Goal: Task Accomplishment & Management: Use online tool/utility

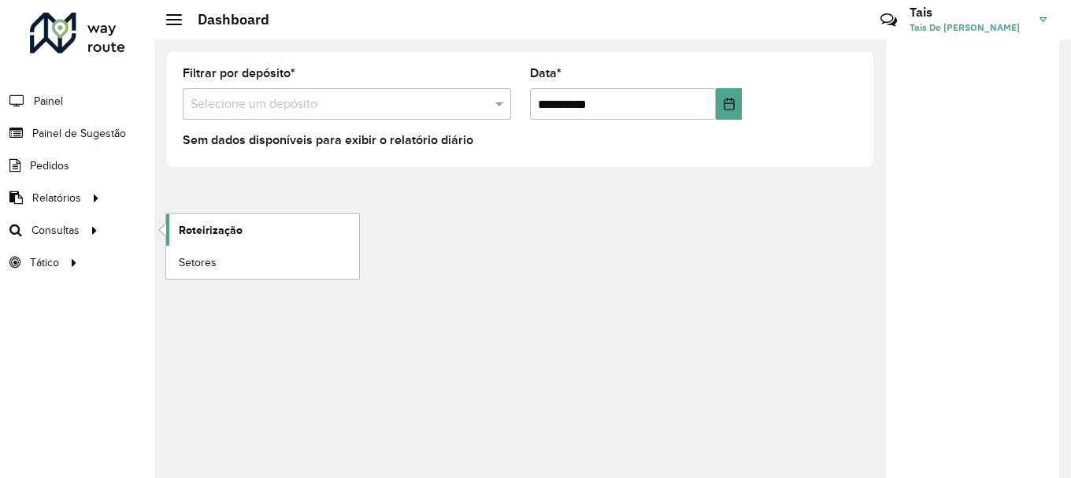
click at [242, 229] on link "Roteirização" at bounding box center [262, 229] width 193 height 31
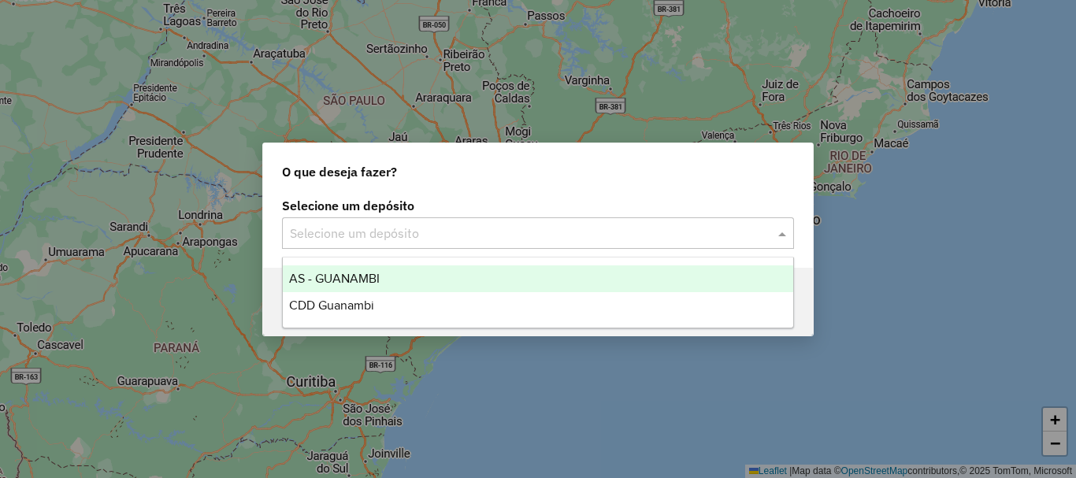
click at [522, 217] on div "Selecione um depósito" at bounding box center [538, 232] width 512 height 31
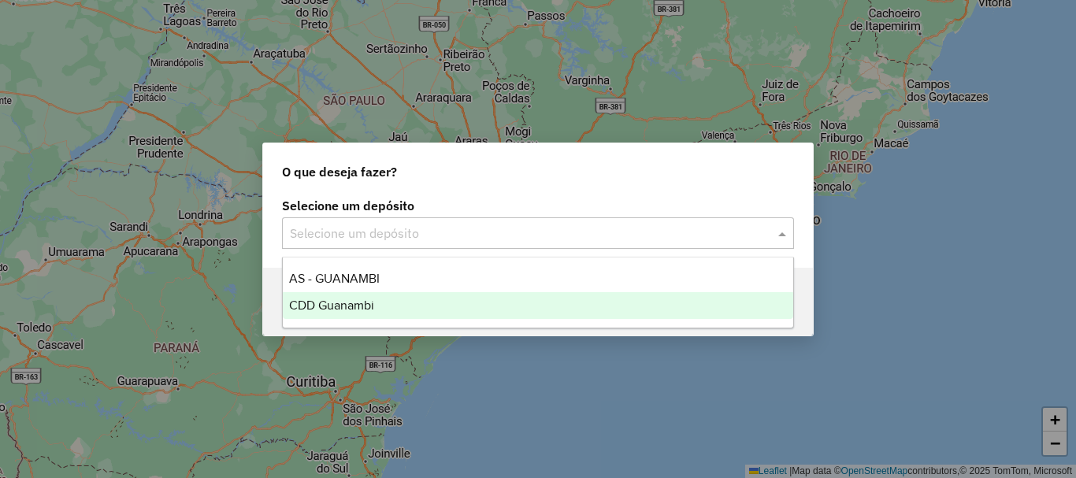
click at [330, 309] on span "CDD Guanambi" at bounding box center [331, 304] width 85 height 13
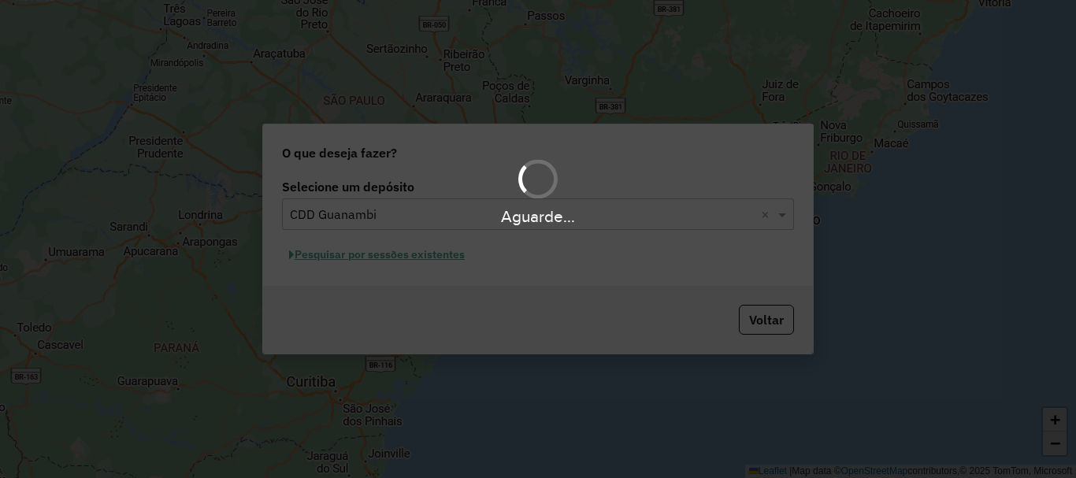
click at [394, 264] on div "Aguarde..." at bounding box center [538, 239] width 1076 height 478
click at [418, 259] on hb-app "Aguarde... Pop-up bloqueado! Seu navegador bloqueou automáticamente a abertura …" at bounding box center [538, 239] width 1076 height 478
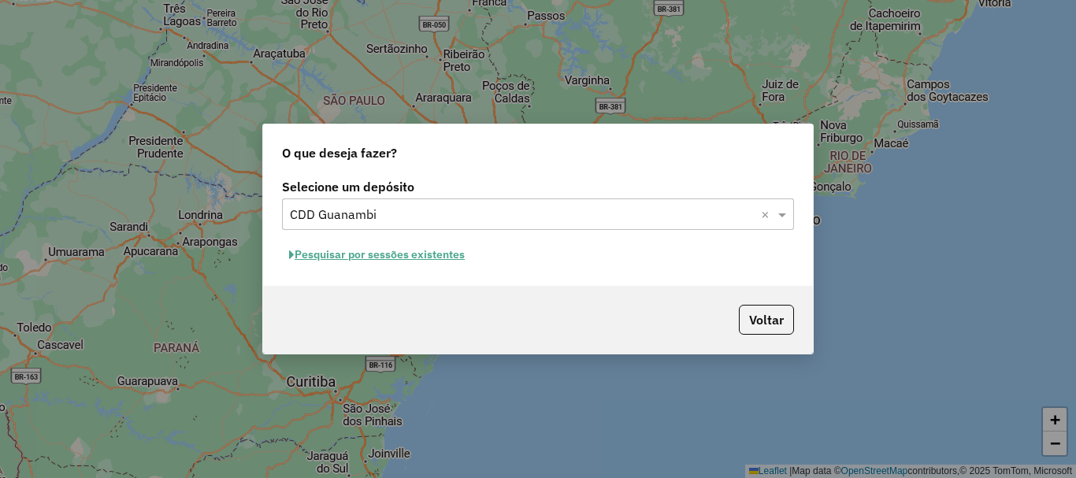
click at [427, 259] on button "Pesquisar por sessões existentes" at bounding box center [377, 255] width 190 height 24
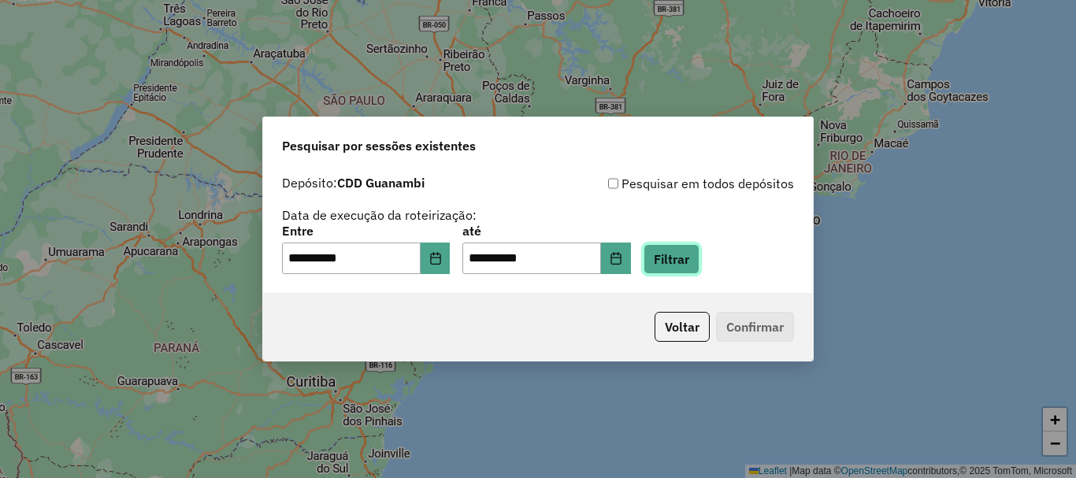
click at [692, 255] on button "Filtrar" at bounding box center [671, 259] width 56 height 30
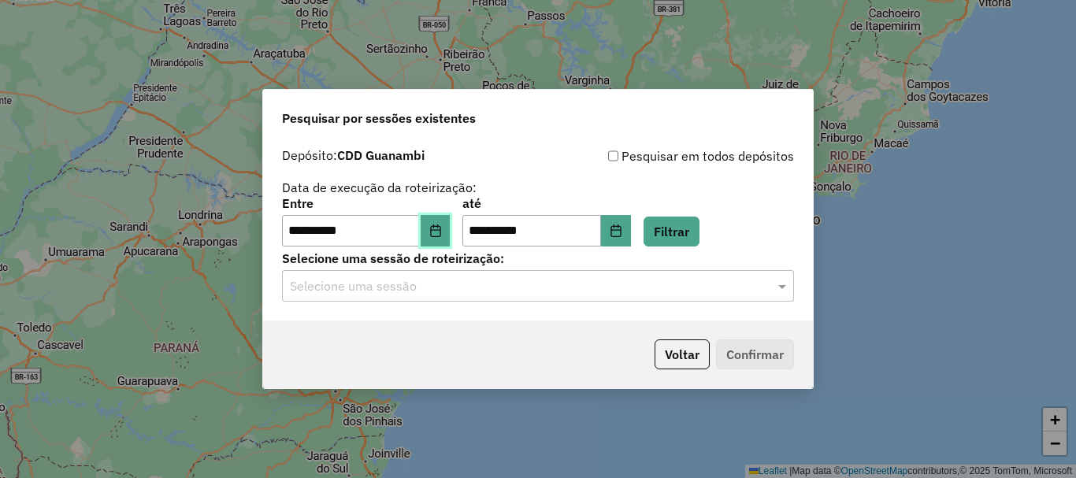
click at [439, 218] on button "Choose Date" at bounding box center [435, 230] width 30 height 31
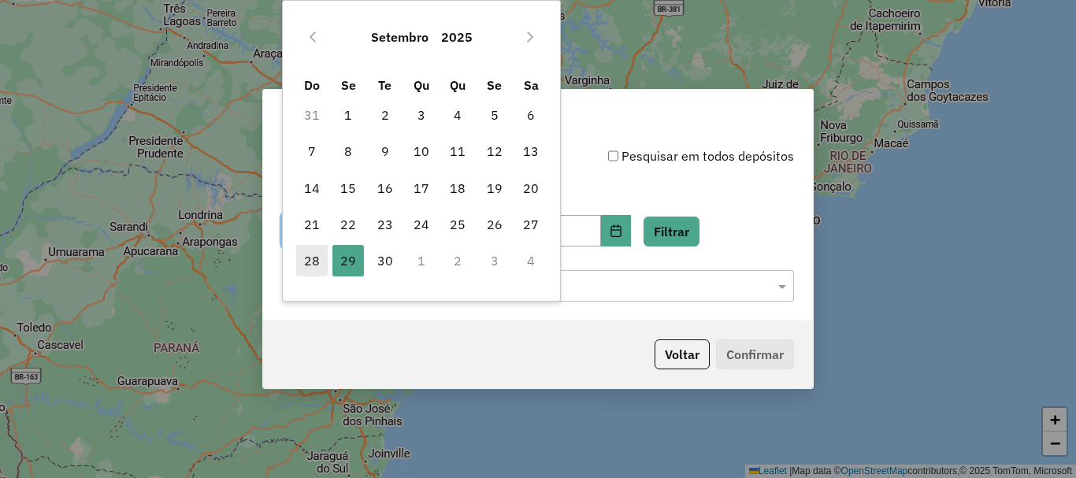
click at [316, 258] on span "28" at bounding box center [311, 260] width 31 height 31
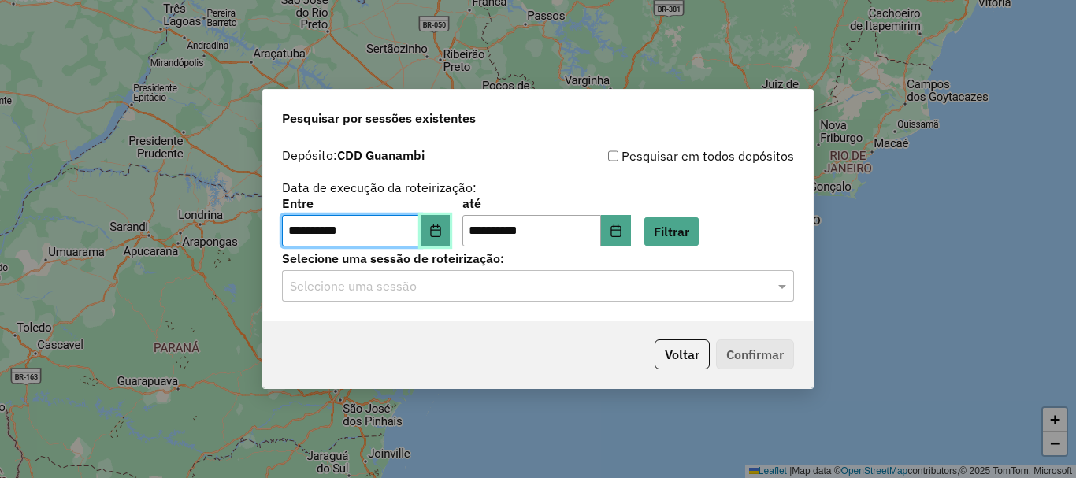
click at [442, 231] on icon "Choose Date" at bounding box center [435, 230] width 13 height 13
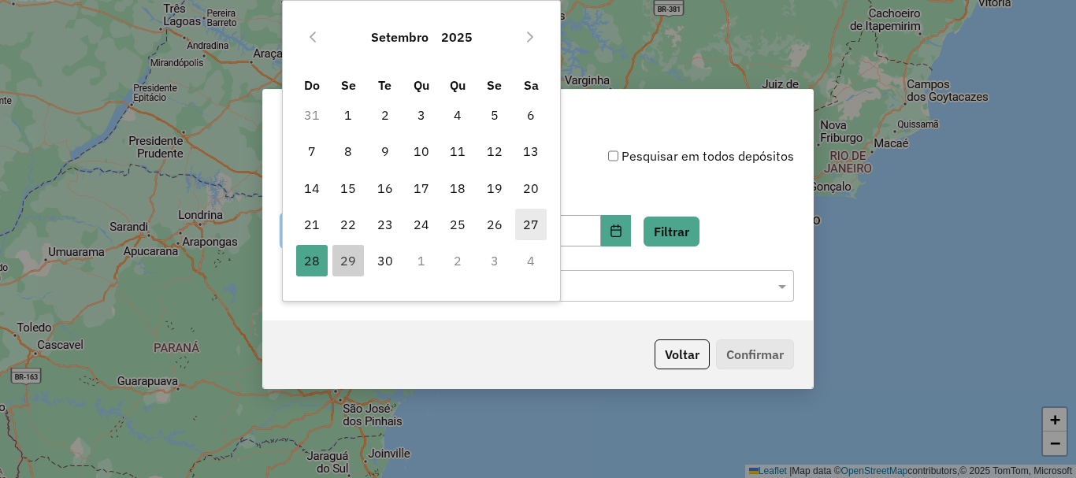
click at [529, 220] on span "27" at bounding box center [530, 224] width 31 height 31
type input "**********"
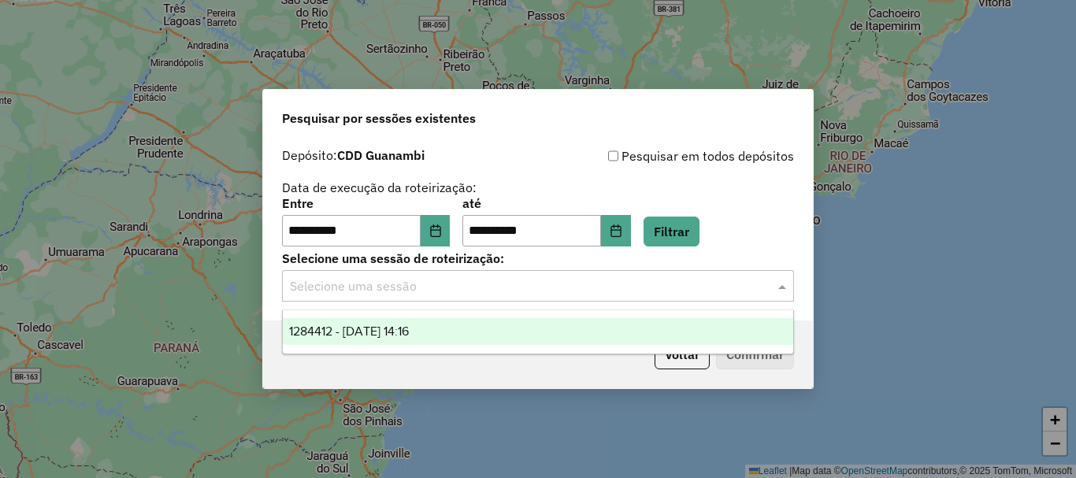
click at [559, 280] on input "text" at bounding box center [522, 286] width 465 height 19
click at [387, 333] on span "1284412 - 29/09/2025 14:16" at bounding box center [349, 330] width 120 height 13
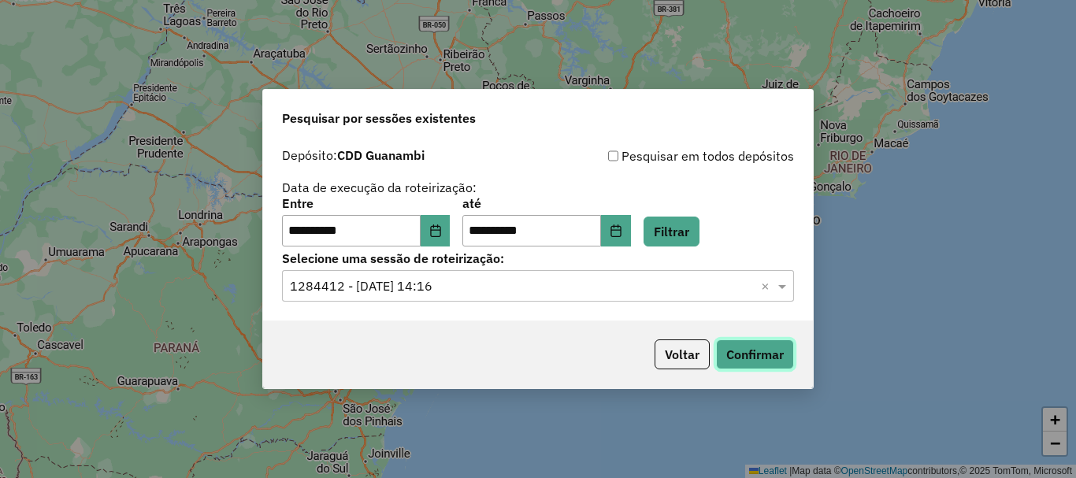
click at [760, 357] on button "Confirmar" at bounding box center [755, 354] width 78 height 30
click at [681, 356] on button "Voltar" at bounding box center [681, 354] width 55 height 30
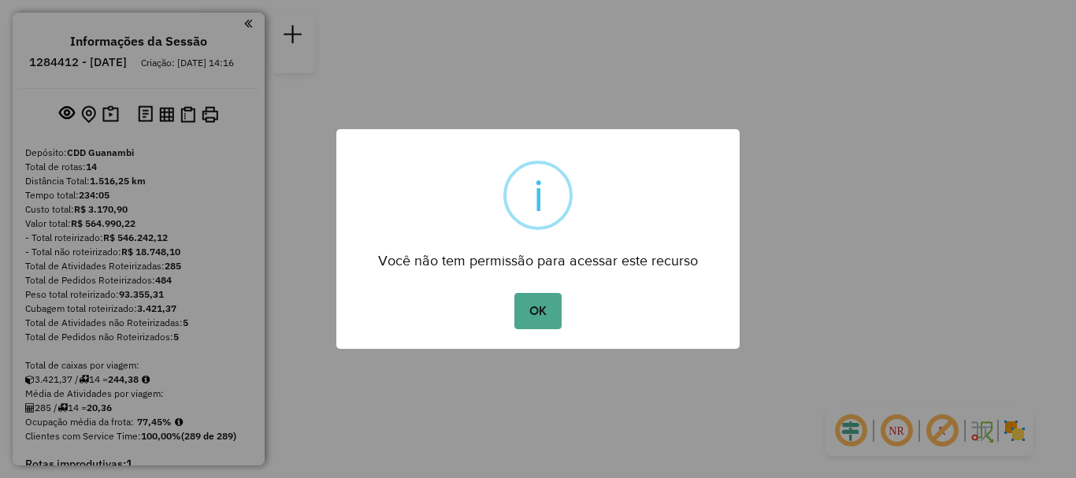
drag, startPoint x: 544, startPoint y: 315, endPoint x: 472, endPoint y: 295, distance: 74.3
click at [541, 315] on button "OK" at bounding box center [537, 311] width 46 height 36
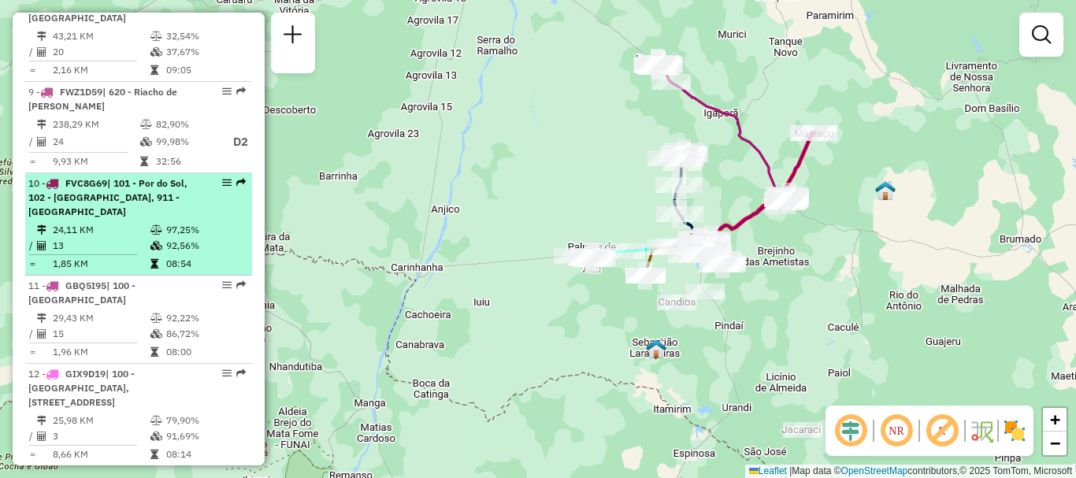
scroll to position [1260, 0]
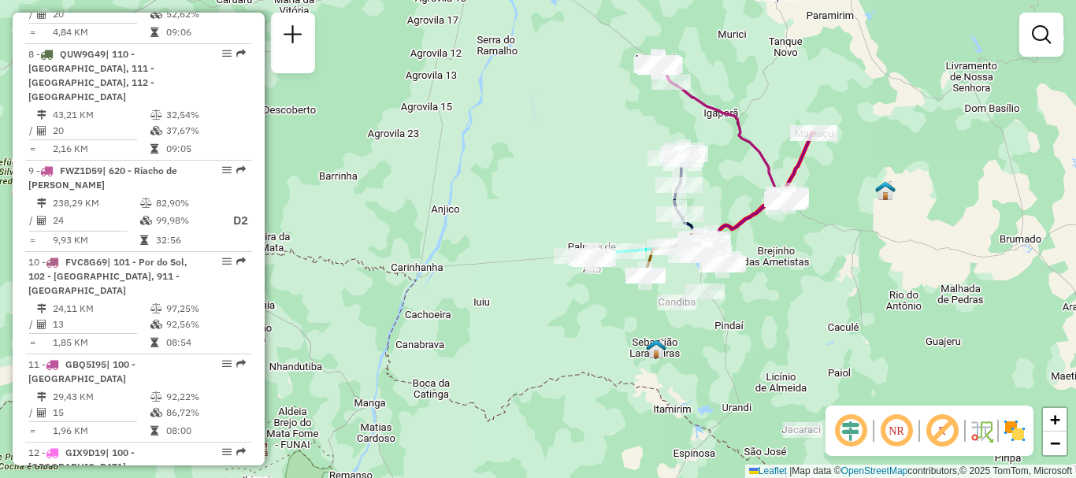
drag, startPoint x: 228, startPoint y: 139, endPoint x: 372, endPoint y: 112, distance: 145.9
click at [372, 112] on div "Janela de atendimento Grade de atendimento Capacidade Transportadoras Veículos …" at bounding box center [538, 239] width 1076 height 478
drag, startPoint x: 217, startPoint y: 135, endPoint x: 394, endPoint y: 61, distance: 192.3
click at [394, 61] on div "Janela de atendimento Grade de atendimento Capacidade Transportadoras Veículos …" at bounding box center [538, 239] width 1076 height 478
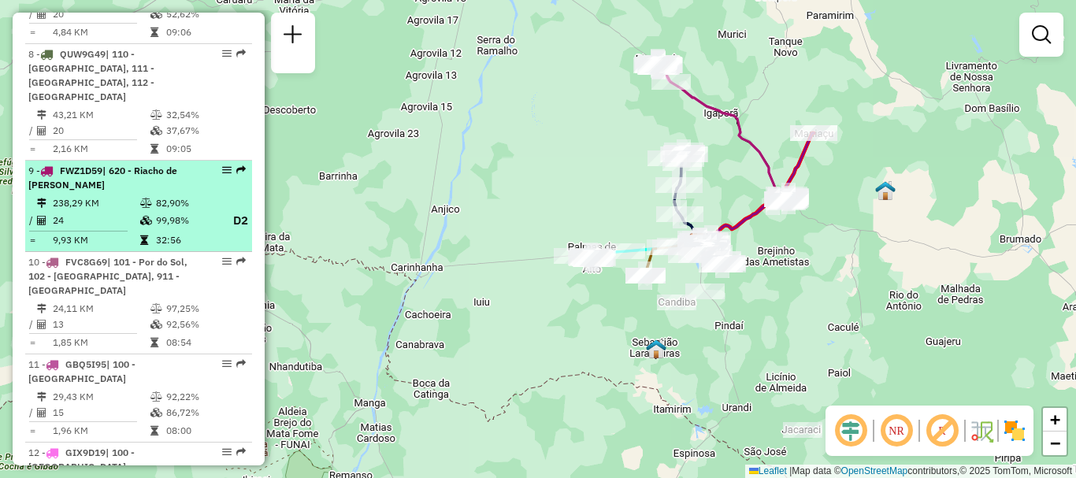
select select "**********"
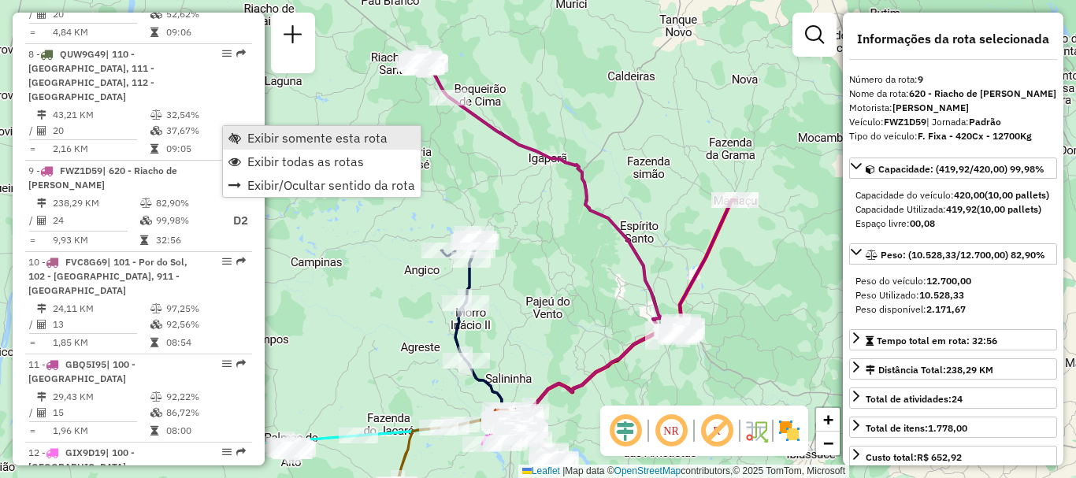
click at [303, 138] on span "Exibir somente esta rota" at bounding box center [317, 137] width 140 height 13
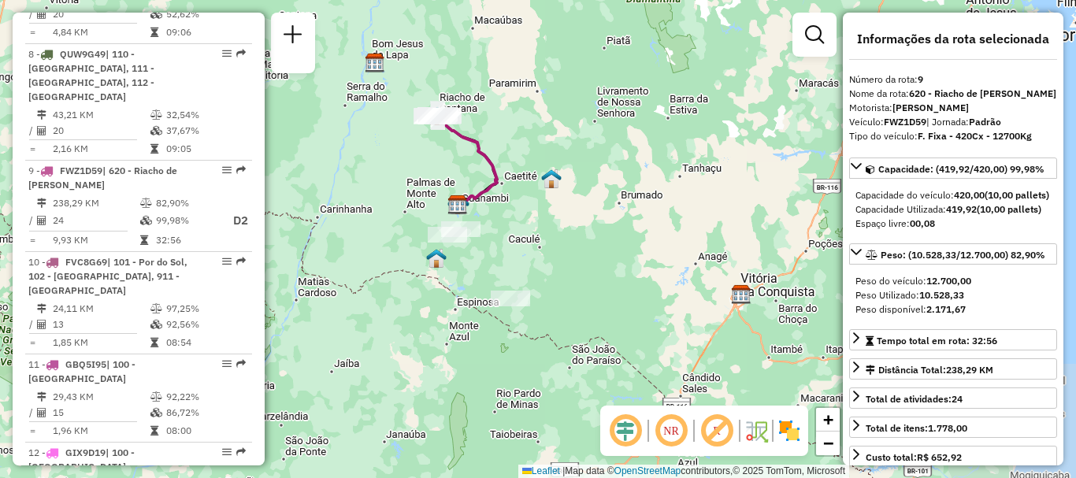
drag, startPoint x: 699, startPoint y: 360, endPoint x: 626, endPoint y: 231, distance: 147.8
click at [626, 231] on div "Janela de atendimento Grade de atendimento Capacidade Transportadoras Veículos …" at bounding box center [538, 239] width 1076 height 478
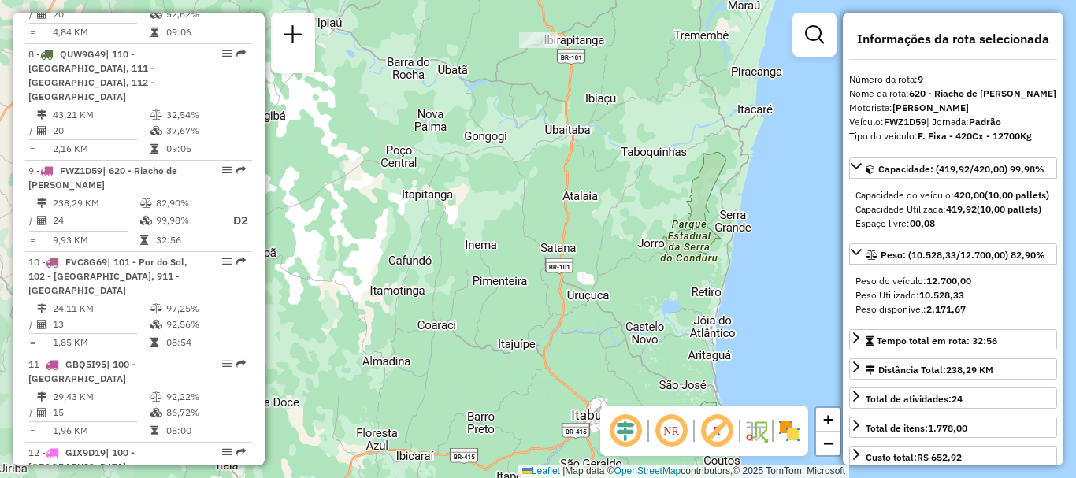
drag, startPoint x: 436, startPoint y: 106, endPoint x: 539, endPoint y: 165, distance: 118.9
click at [539, 165] on div "Janela de atendimento Grade de atendimento Capacidade Transportadoras Veículos …" at bounding box center [538, 239] width 1076 height 478
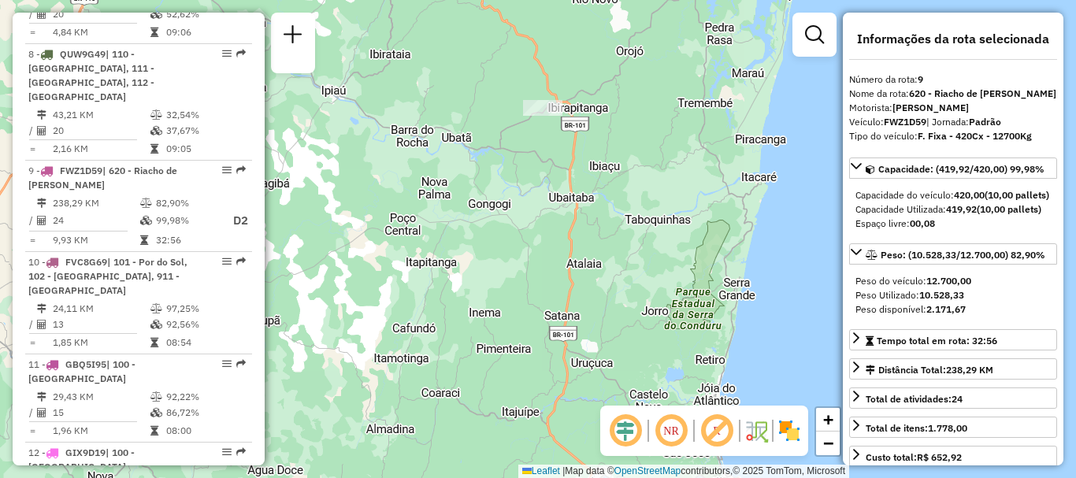
drag, startPoint x: 552, startPoint y: 80, endPoint x: 556, endPoint y: 158, distance: 78.8
click at [556, 158] on div "Janela de atendimento Grade de atendimento Capacidade Transportadoras Veículos …" at bounding box center [538, 239] width 1076 height 478
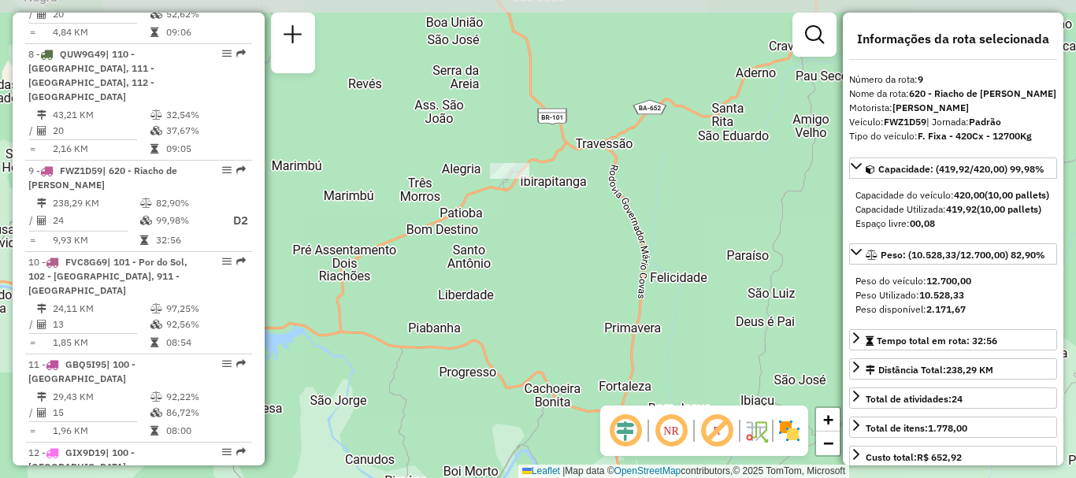
drag, startPoint x: 539, startPoint y: 117, endPoint x: 545, endPoint y: 262, distance: 145.8
click at [545, 262] on div "Janela de atendimento Grade de atendimento Capacidade Transportadoras Veículos …" at bounding box center [538, 239] width 1076 height 478
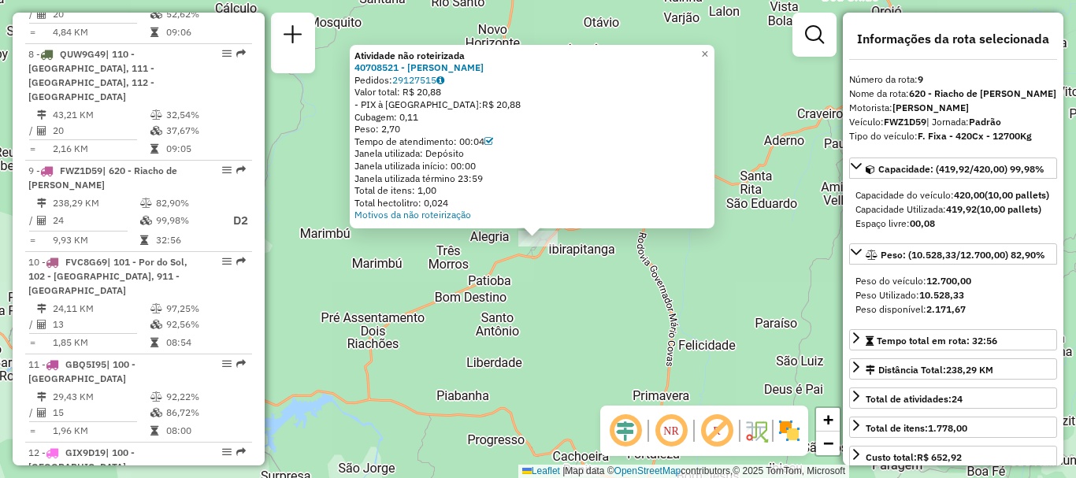
click at [580, 313] on div "Atividade não roteirizada 40708521 - EDILSON ARAUJO DA SILVA Pedidos: 29127515 …" at bounding box center [538, 239] width 1076 height 478
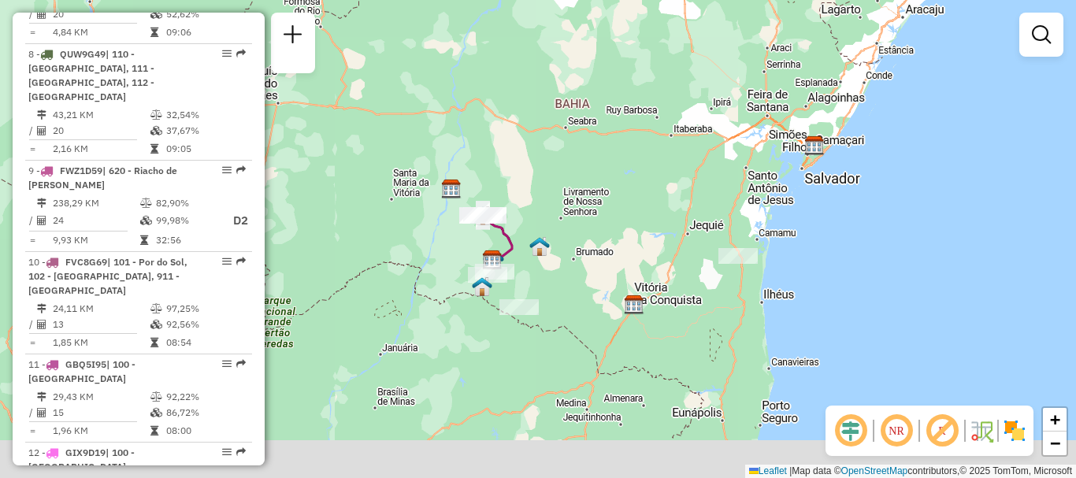
drag, startPoint x: 650, startPoint y: 353, endPoint x: 719, endPoint y: 284, distance: 96.9
click at [769, 250] on div "Janela de atendimento Grade de atendimento Capacidade Transportadoras Veículos …" at bounding box center [538, 239] width 1076 height 478
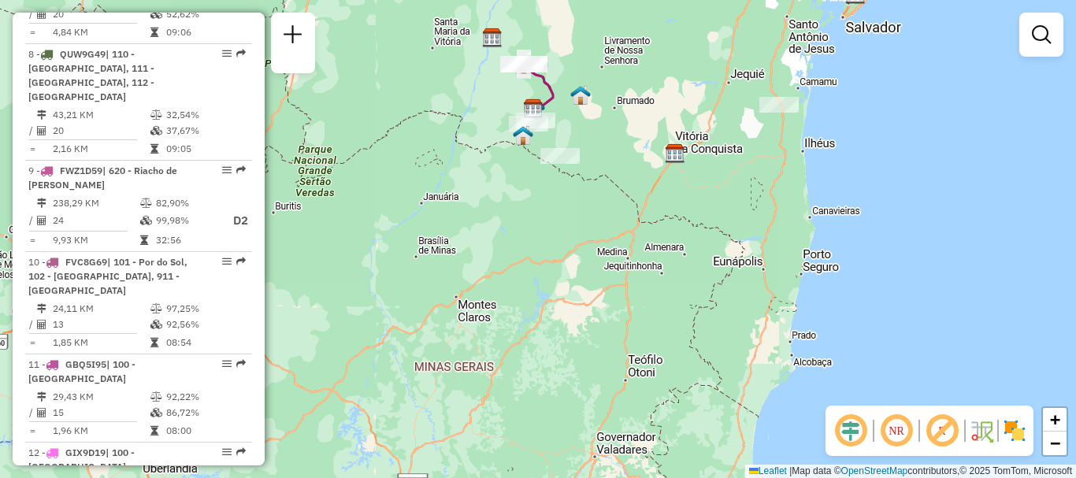
drag, startPoint x: 689, startPoint y: 397, endPoint x: 745, endPoint y: 246, distance: 160.5
click at [745, 246] on div "Janela de atendimento Grade de atendimento Capacidade Transportadoras Veículos …" at bounding box center [538, 239] width 1076 height 478
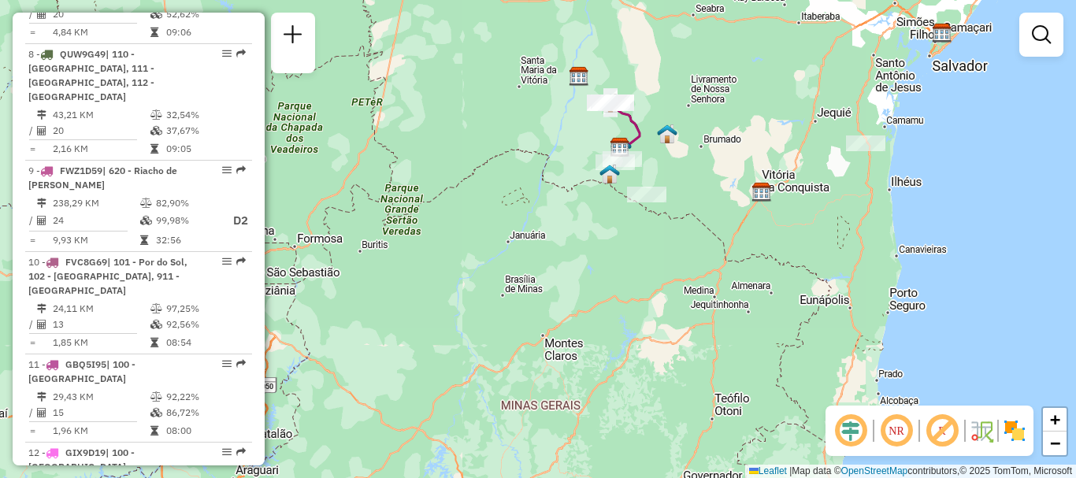
drag, startPoint x: 667, startPoint y: 212, endPoint x: 659, endPoint y: 261, distance: 50.2
click at [659, 261] on div "Janela de atendimento Grade de atendimento Capacidade Transportadoras Veículos …" at bounding box center [538, 239] width 1076 height 478
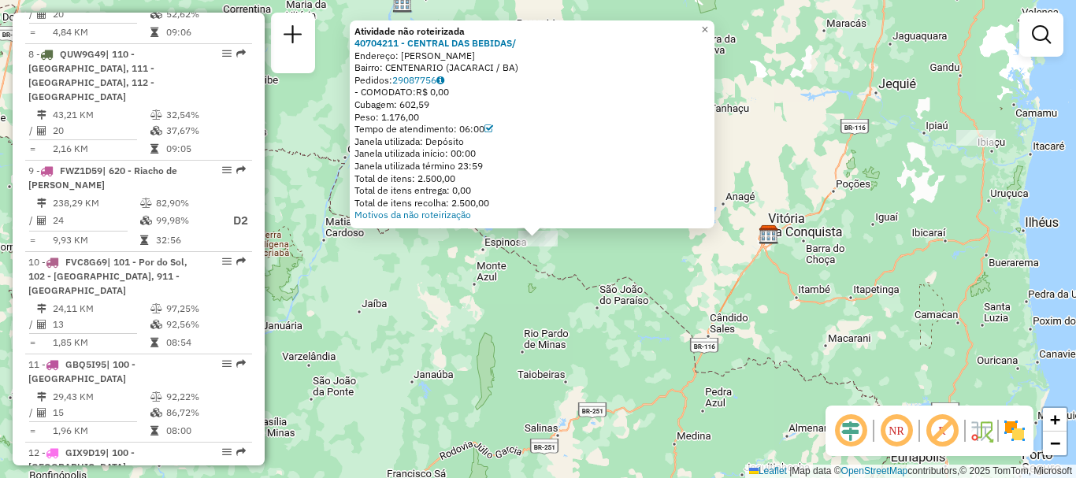
click at [632, 273] on div "Atividade não roteirizada 40704211 - CENTRAL DAS BEBIDAS/ Endereço: FRANCISCO D…" at bounding box center [538, 239] width 1076 height 478
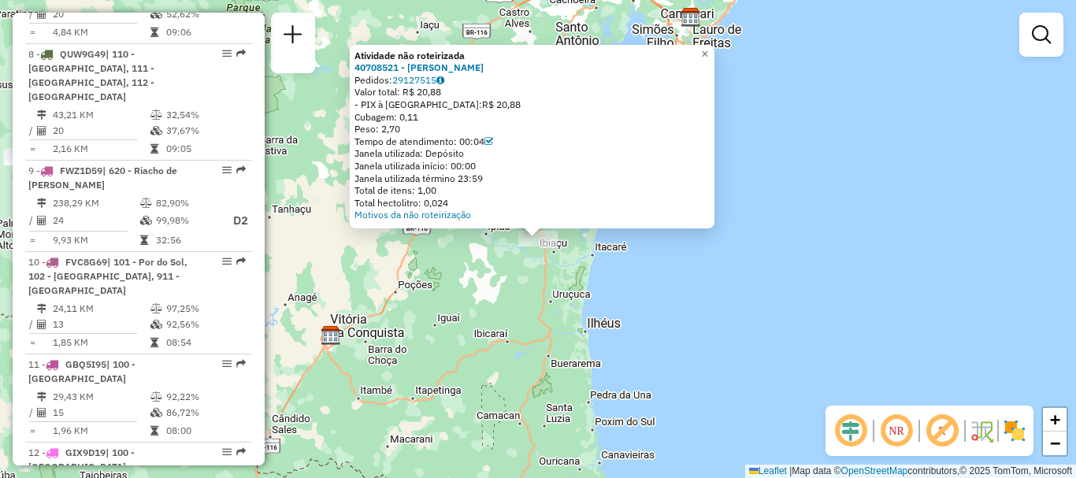
click at [459, 292] on div "Atividade não roteirizada 40708521 - EDILSON ARAUJO DA SILVA Pedidos: 29127515 …" at bounding box center [538, 239] width 1076 height 478
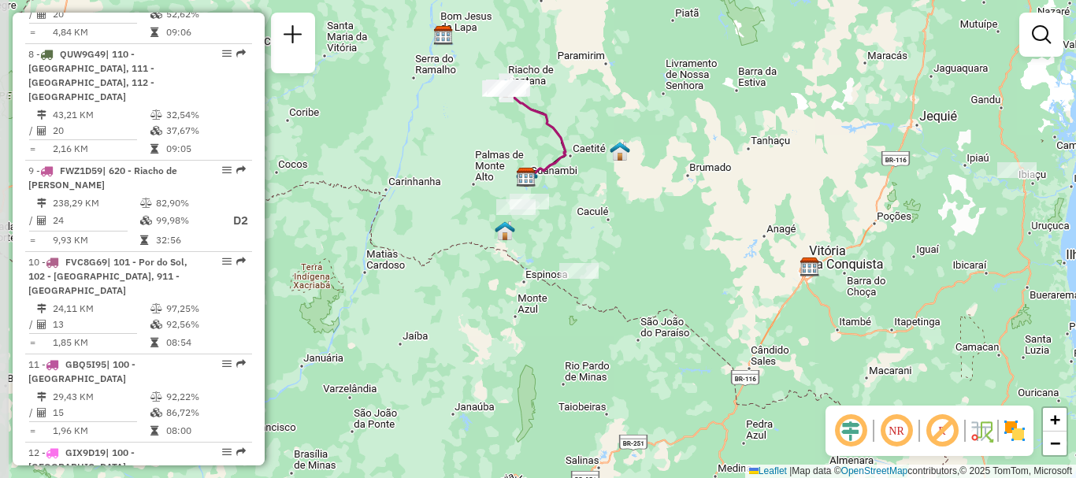
drag, startPoint x: 437, startPoint y: 293, endPoint x: 916, endPoint y: 224, distance: 483.6
click at [916, 224] on div "Janela de atendimento Grade de atendimento Capacidade Transportadoras Veículos …" at bounding box center [538, 239] width 1076 height 478
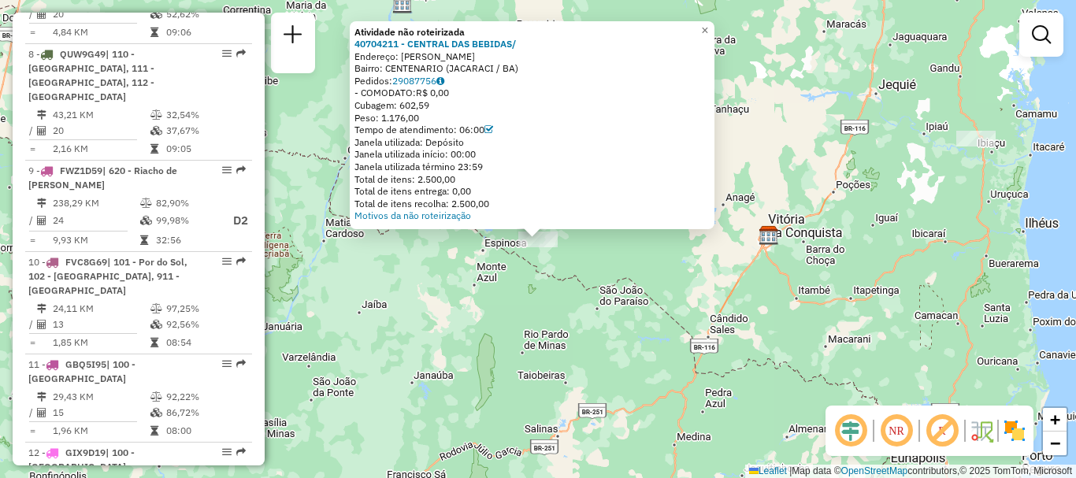
click at [654, 278] on div "Atividade não roteirizada 40704211 - CENTRAL DAS BEBIDAS/ Endereço: FRANCISCO D…" at bounding box center [538, 239] width 1076 height 478
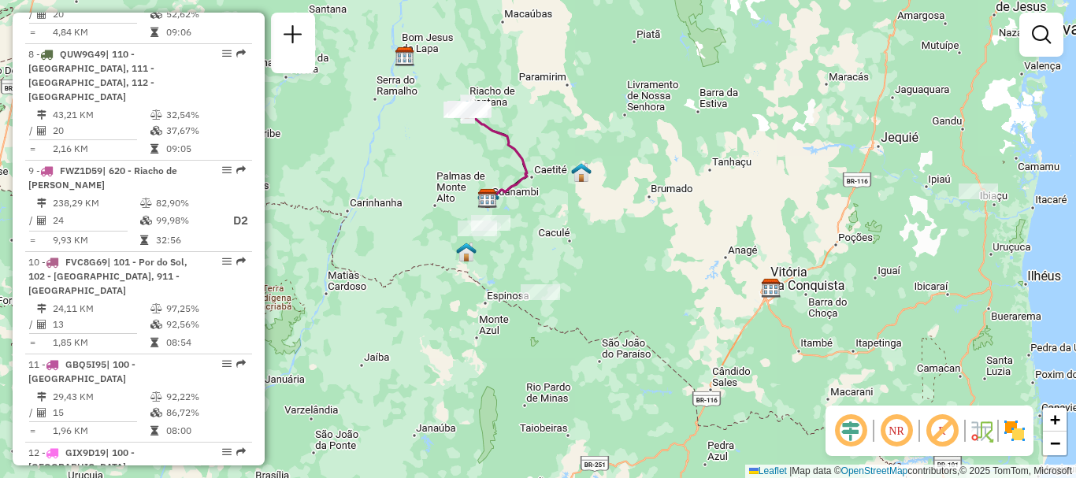
drag, startPoint x: 612, startPoint y: 206, endPoint x: 614, endPoint y: 277, distance: 71.7
click at [614, 277] on div "Janela de atendimento Grade de atendimento Capacidade Transportadoras Veículos …" at bounding box center [538, 239] width 1076 height 478
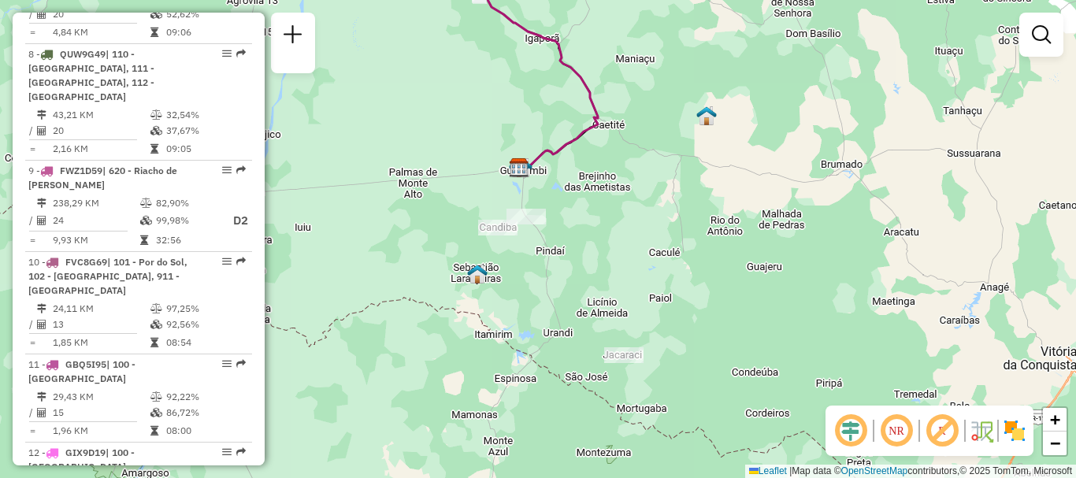
drag, startPoint x: 498, startPoint y: 272, endPoint x: 598, endPoint y: 276, distance: 99.3
click at [598, 276] on div "Janela de atendimento Grade de atendimento Capacidade Transportadoras Veículos …" at bounding box center [538, 239] width 1076 height 478
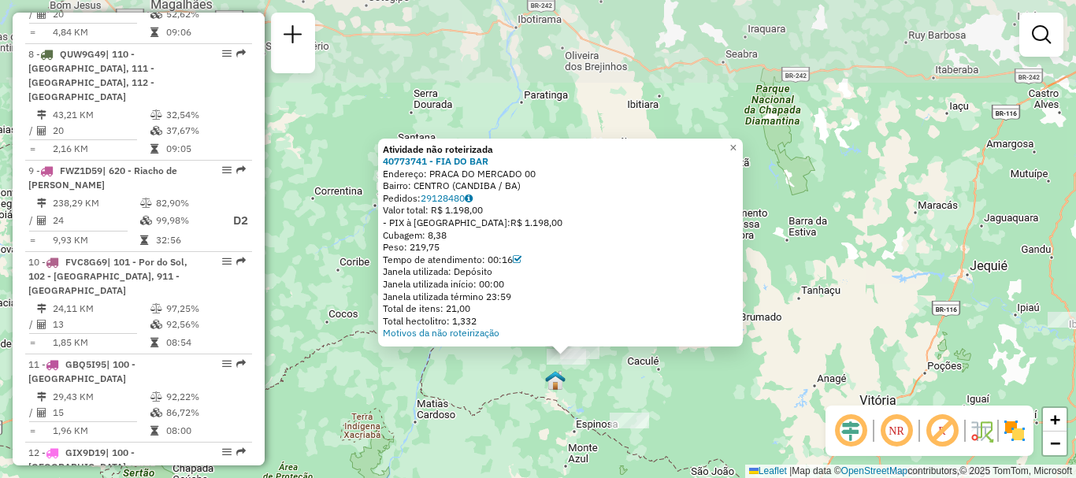
drag, startPoint x: 580, startPoint y: 278, endPoint x: 590, endPoint y: 370, distance: 92.6
click at [590, 370] on div "Atividade não roteirizada 40773741 - FIA DO BAR Endereço: PRACA DO MERCADO 00 B…" at bounding box center [538, 239] width 1076 height 478
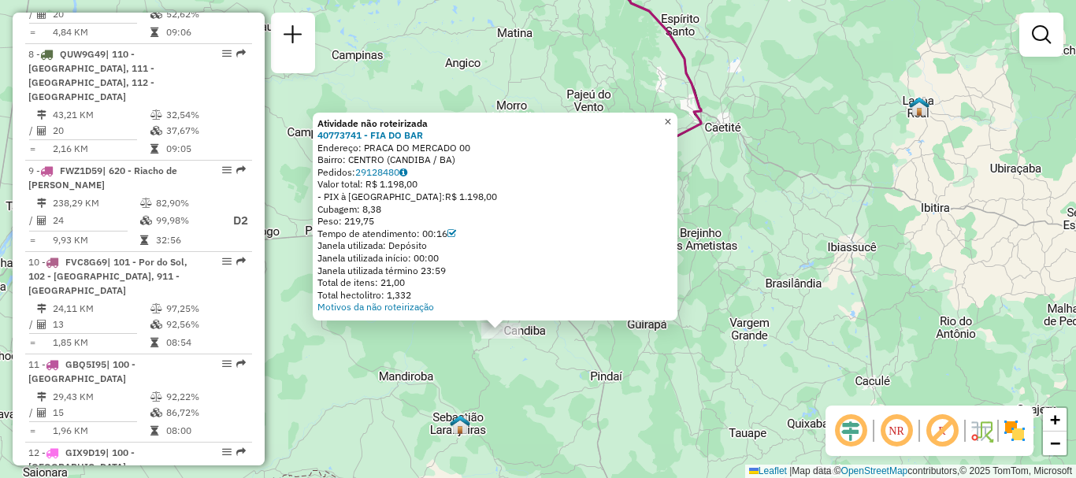
click at [671, 115] on span "×" at bounding box center [667, 121] width 7 height 13
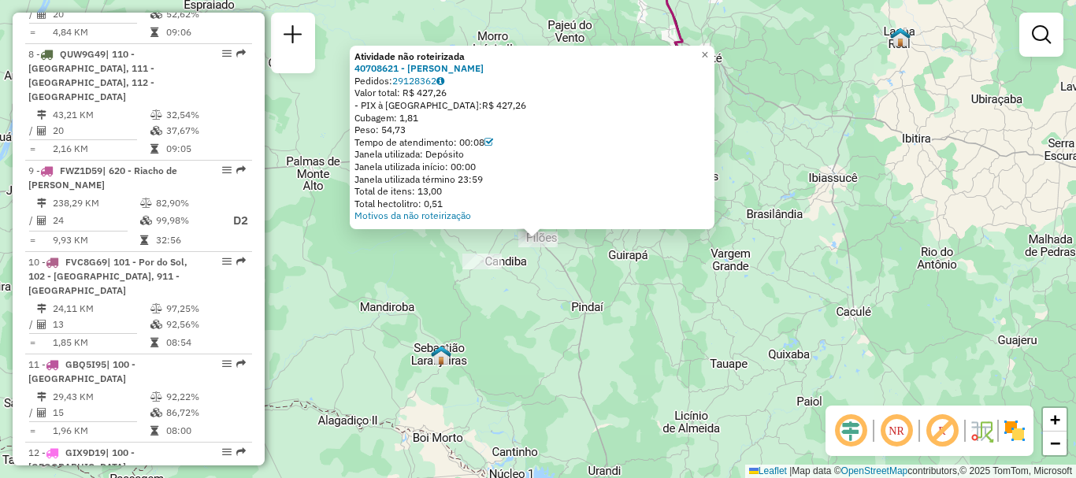
click at [524, 352] on div "Atividade não roteirizada 40708621 - NILZO DA SILVA VIANA Pedidos: 29128362 Val…" at bounding box center [538, 239] width 1076 height 478
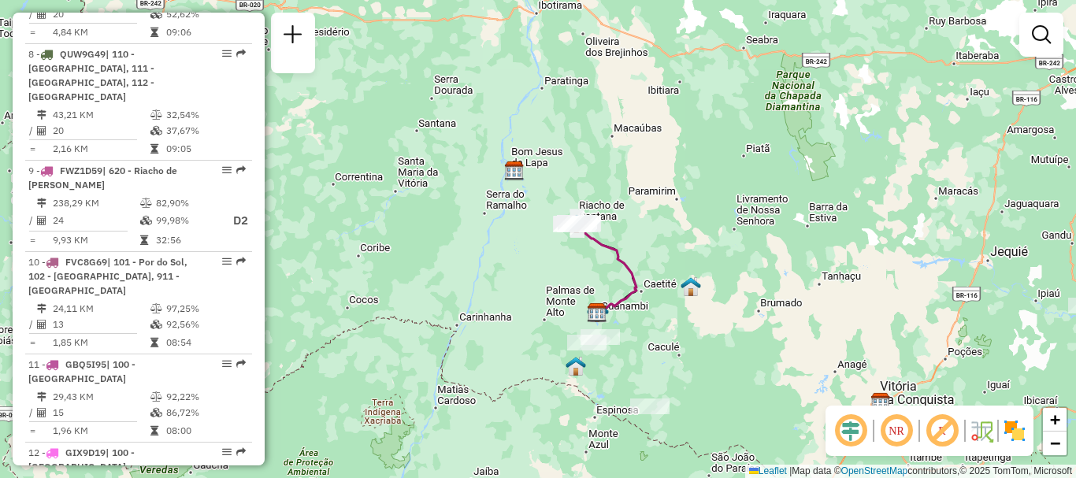
drag, startPoint x: 632, startPoint y: 208, endPoint x: 640, endPoint y: 263, distance: 55.7
click at [640, 263] on div "Janela de atendimento Grade de atendimento Capacidade Transportadoras Veículos …" at bounding box center [538, 239] width 1076 height 478
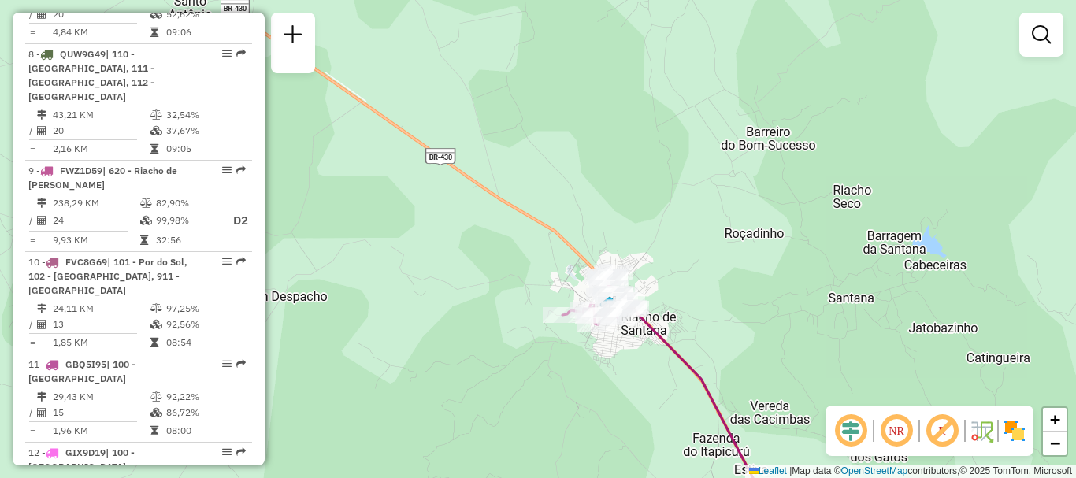
drag, startPoint x: 634, startPoint y: 211, endPoint x: 625, endPoint y: 335, distance: 123.9
click at [625, 335] on div "Janela de atendimento Grade de atendimento Capacidade Transportadoras Veículos …" at bounding box center [538, 239] width 1076 height 478
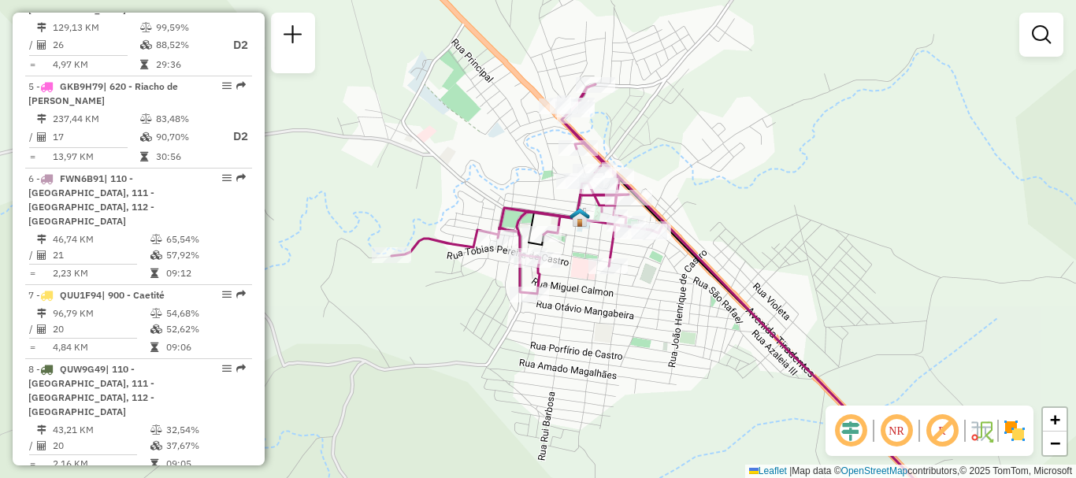
scroll to position [709, 0]
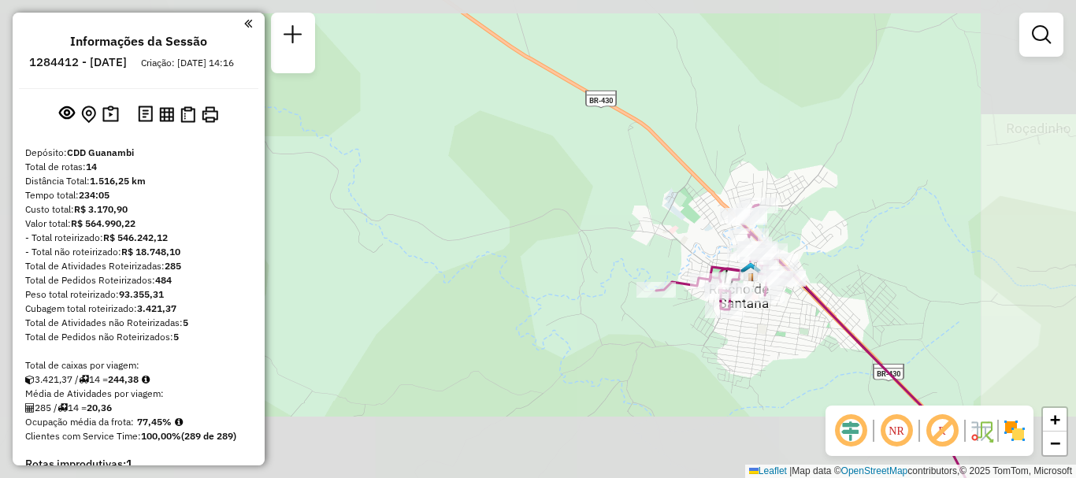
scroll to position [709, 0]
